Goal: Task Accomplishment & Management: Manage account settings

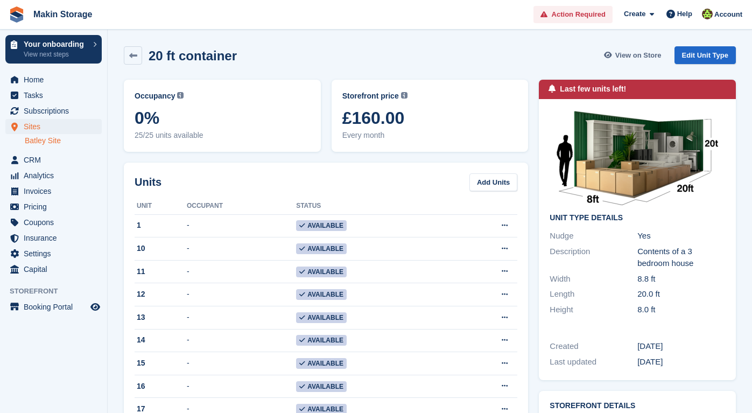
click at [632, 56] on span "View on Store" at bounding box center [638, 55] width 46 height 11
click at [97, 309] on icon "Preview store" at bounding box center [95, 306] width 10 height 9
click at [44, 307] on span "Booking Portal" at bounding box center [56, 306] width 65 height 15
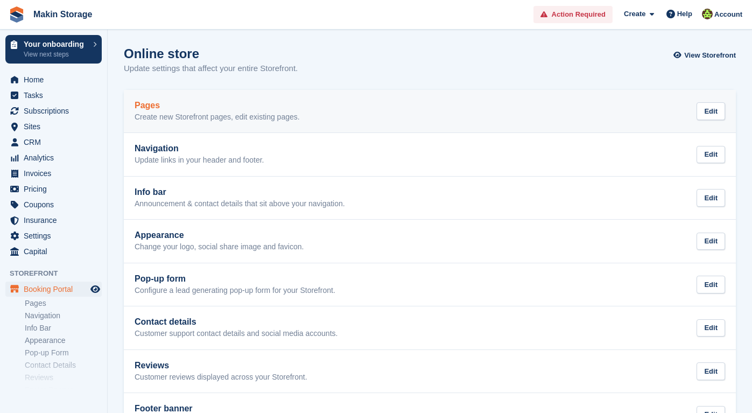
click at [374, 124] on link "Pages Create new Storefront pages, edit existing pages. Edit" at bounding box center [430, 111] width 612 height 43
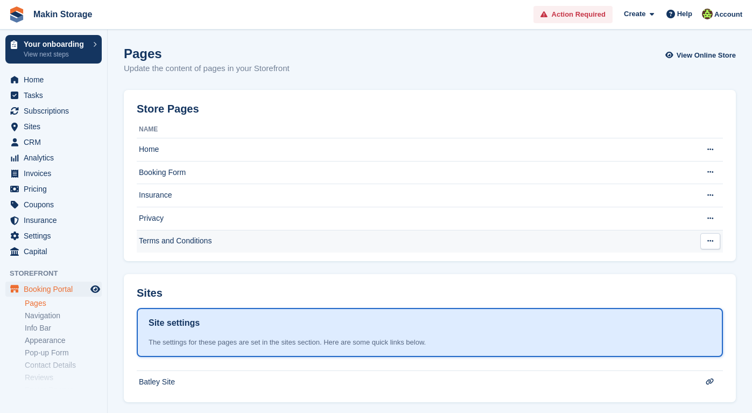
scroll to position [16, 0]
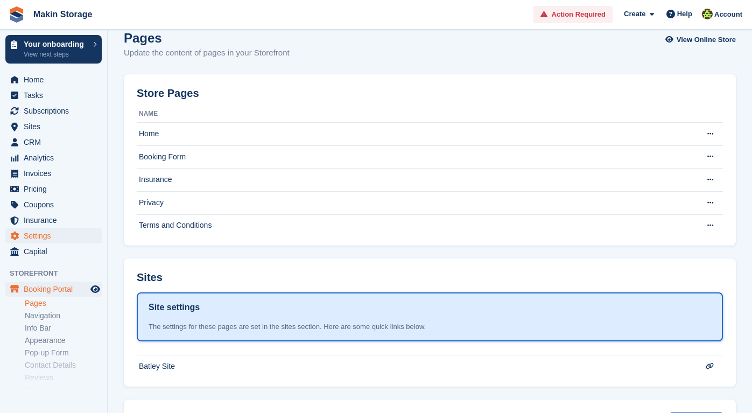
click at [43, 237] on span "Settings" at bounding box center [56, 235] width 65 height 15
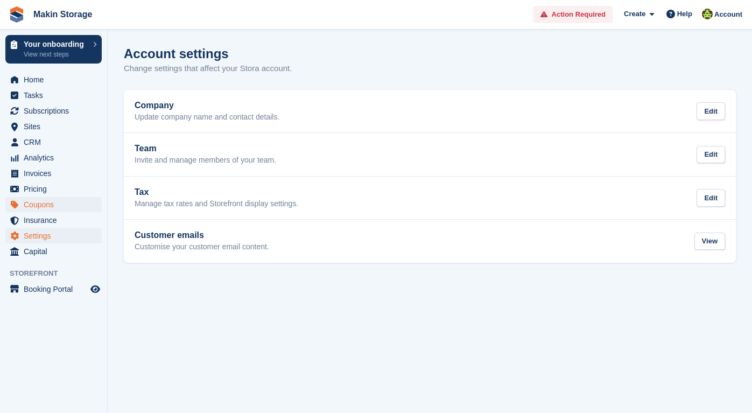
click at [43, 211] on span "Coupons" at bounding box center [56, 204] width 65 height 15
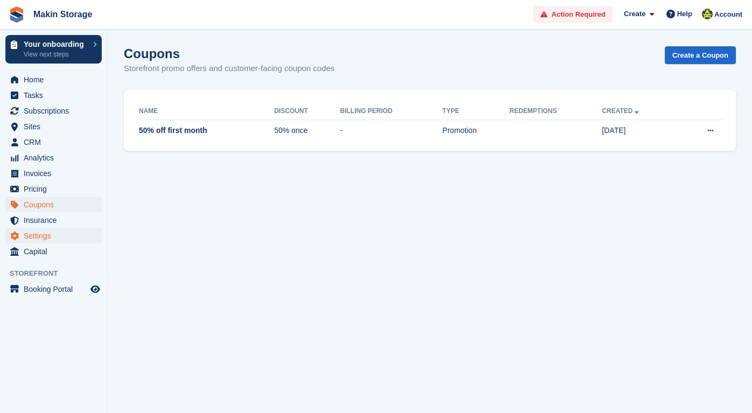
click at [41, 228] on span "Settings" at bounding box center [56, 235] width 65 height 15
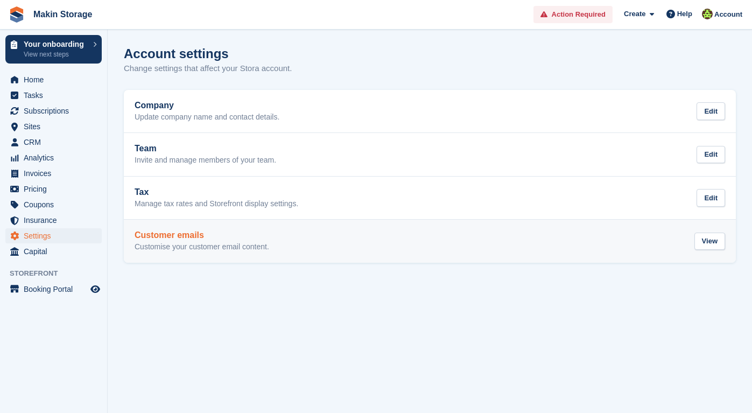
click at [161, 232] on h2 "Customer emails" at bounding box center [202, 235] width 135 height 10
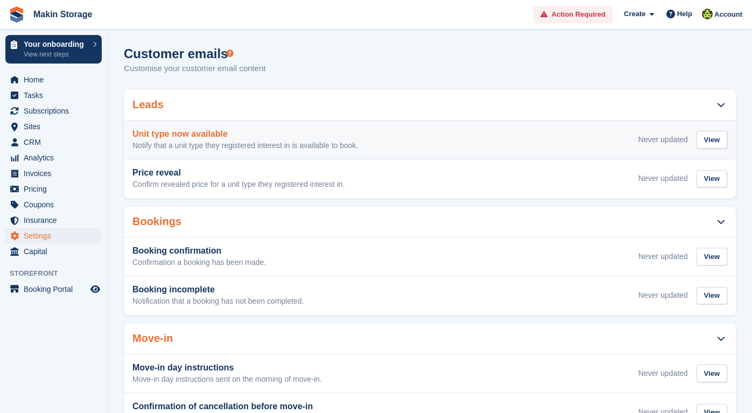
click at [289, 135] on h3 "Unit type now available" at bounding box center [244, 134] width 225 height 10
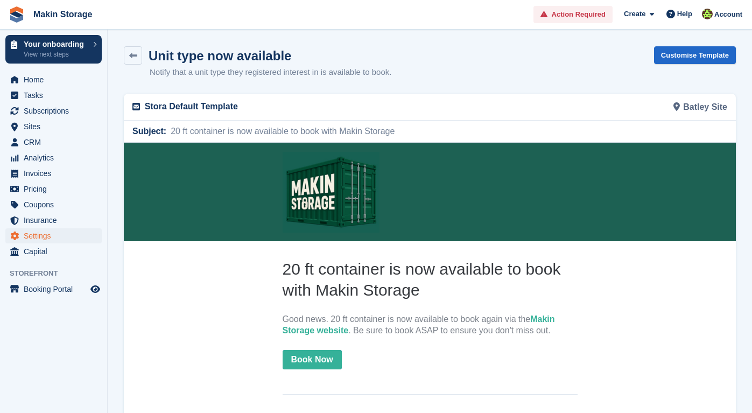
scroll to position [10, 0]
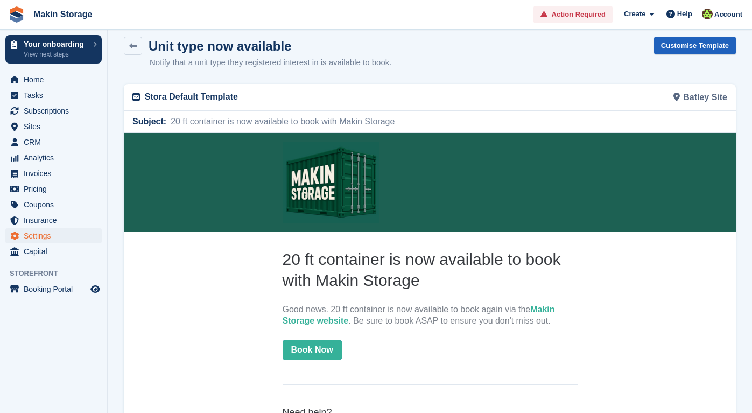
click at [654, 48] on link "Customise Template" at bounding box center [695, 46] width 82 height 18
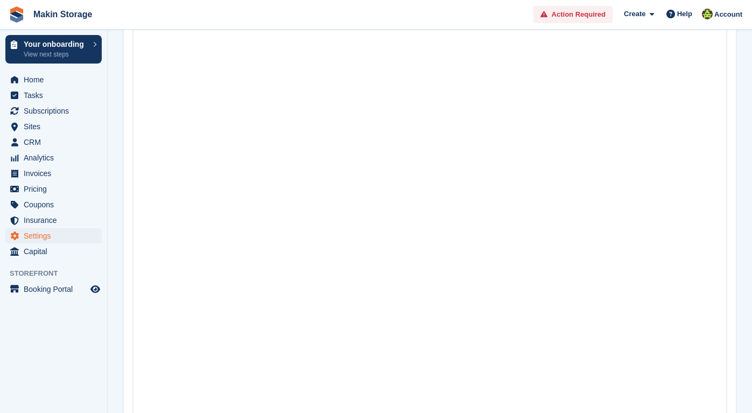
scroll to position [231, 0]
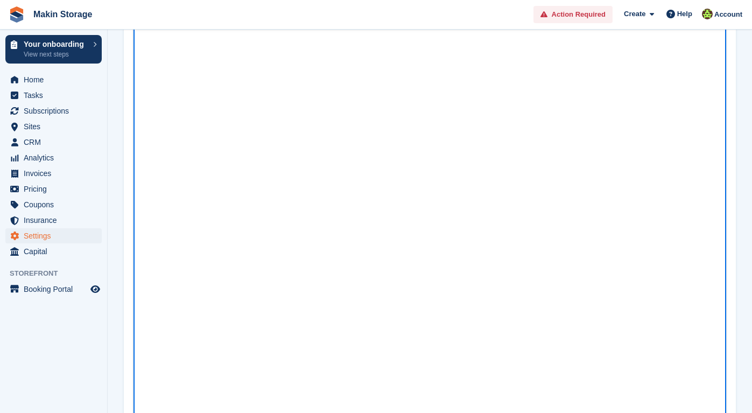
drag, startPoint x: 281, startPoint y: 171, endPoint x: 291, endPoint y: 232, distance: 62.1
click at [291, 232] on html at bounding box center [429, 222] width 592 height 390
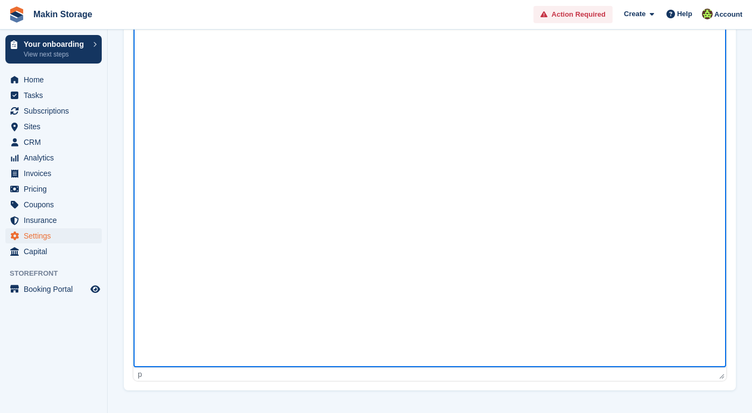
scroll to position [277, 0]
click at [167, 381] on div "p" at bounding box center [429, 376] width 592 height 13
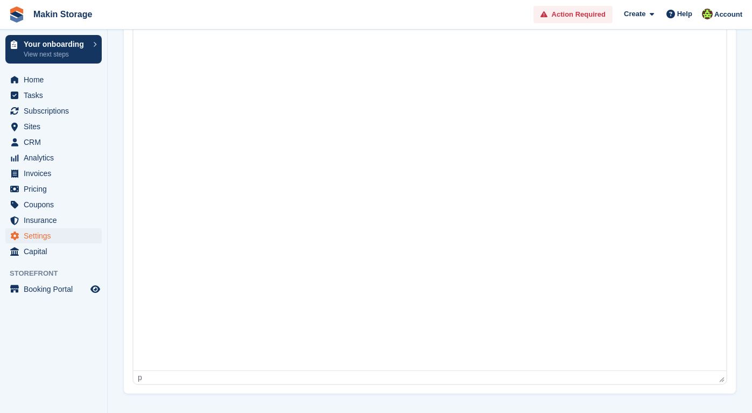
click at [167, 378] on div "p" at bounding box center [427, 377] width 579 height 9
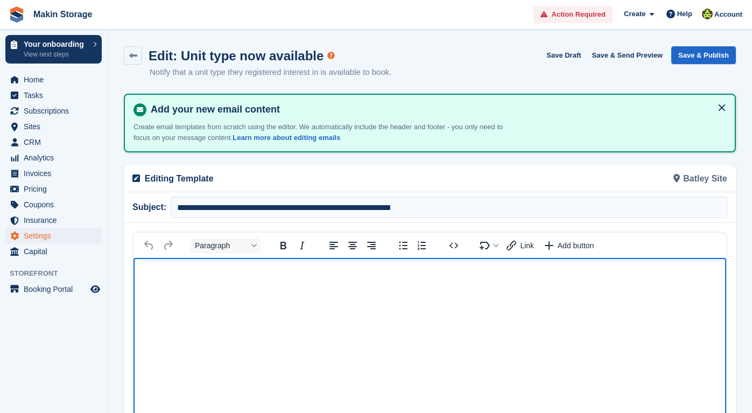
scroll to position [0, 0]
drag, startPoint x: 223, startPoint y: 308, endPoint x: 173, endPoint y: 228, distance: 95.2
click at [131, 61] on link at bounding box center [133, 55] width 18 height 18
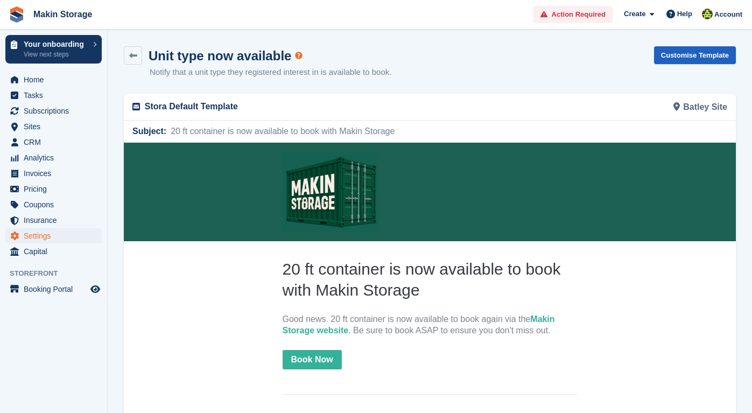
click at [669, 54] on link "Customise Template" at bounding box center [695, 55] width 82 height 18
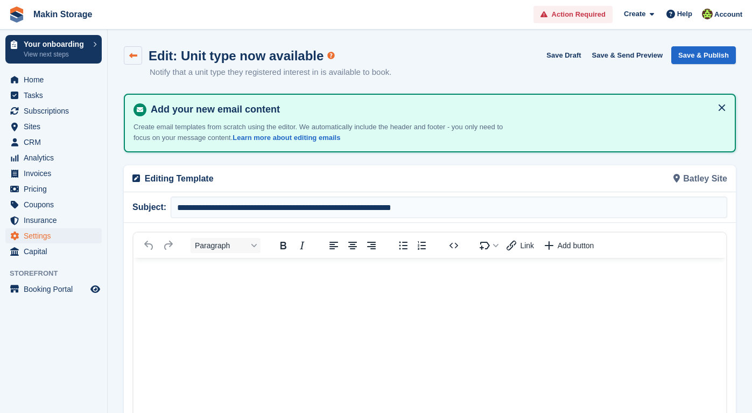
click at [137, 59] on link at bounding box center [133, 55] width 18 height 18
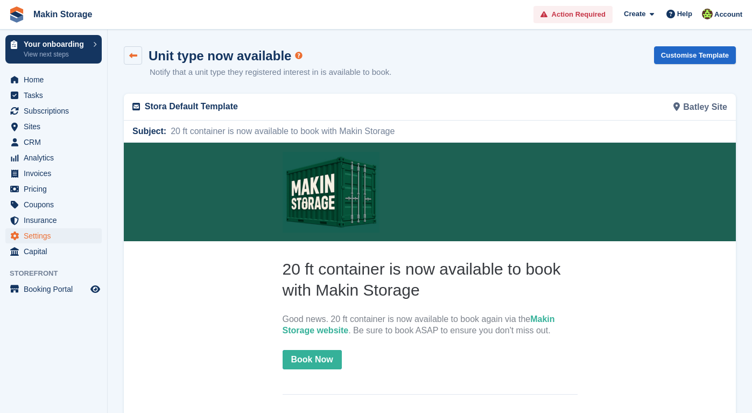
click at [134, 59] on icon at bounding box center [133, 56] width 8 height 8
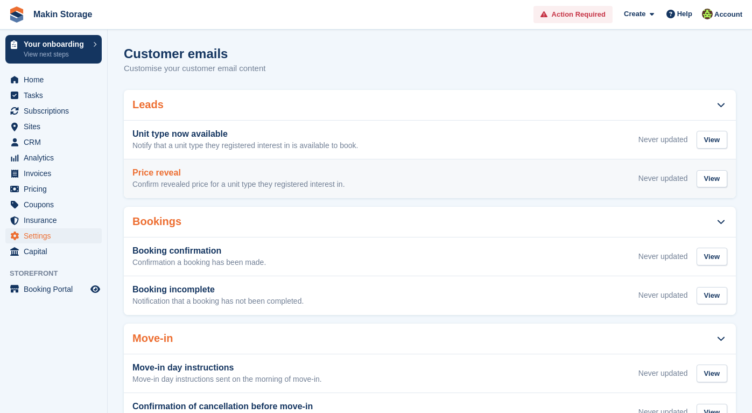
click at [239, 176] on h3 "Price reveal" at bounding box center [238, 173] width 213 height 10
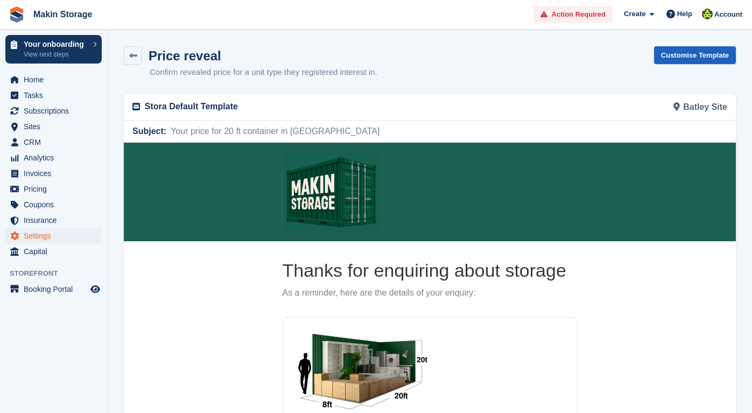
click at [687, 53] on link "Customise Template" at bounding box center [695, 55] width 82 height 18
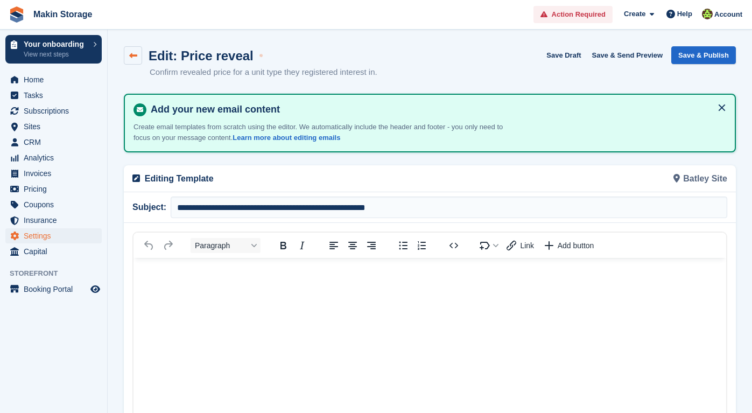
click at [138, 52] on link at bounding box center [133, 55] width 18 height 18
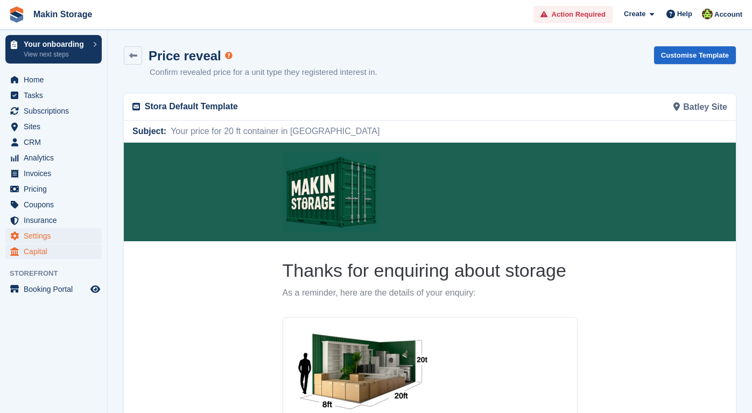
click at [46, 249] on span "Capital" at bounding box center [56, 251] width 65 height 15
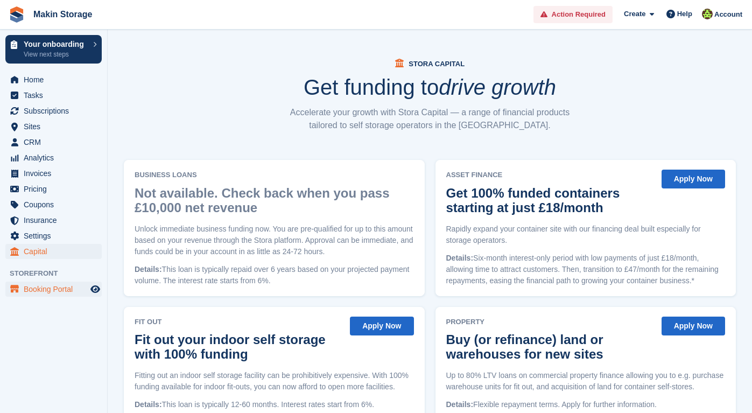
click at [34, 288] on span "Booking Portal" at bounding box center [56, 288] width 65 height 15
